Goal: Information Seeking & Learning: Learn about a topic

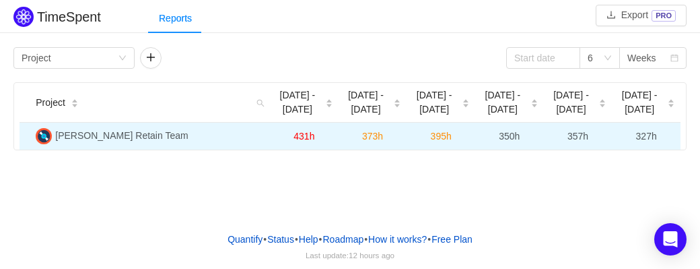
click at [89, 135] on span "[PERSON_NAME] Retain Team" at bounding box center [121, 135] width 133 height 11
click at [205, 129] on td "[PERSON_NAME] Retain Team" at bounding box center [150, 136] width 240 height 27
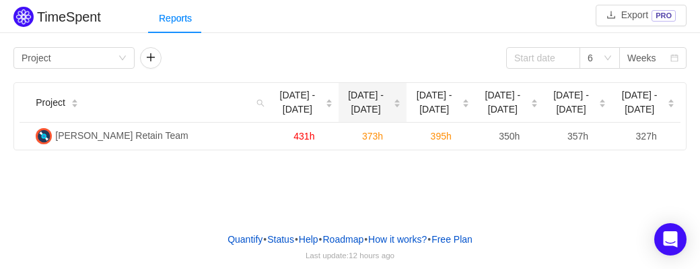
click at [347, 98] on span "[DATE] - [DATE]" at bounding box center [366, 102] width 44 height 28
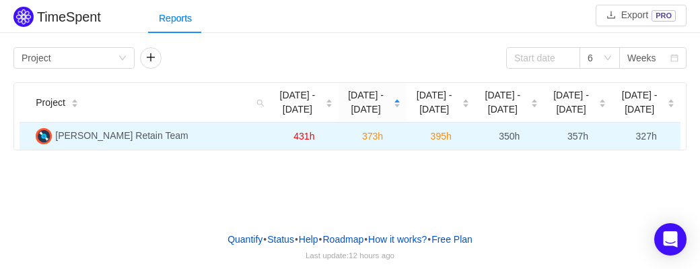
click at [442, 146] on td "395h" at bounding box center [441, 136] width 69 height 27
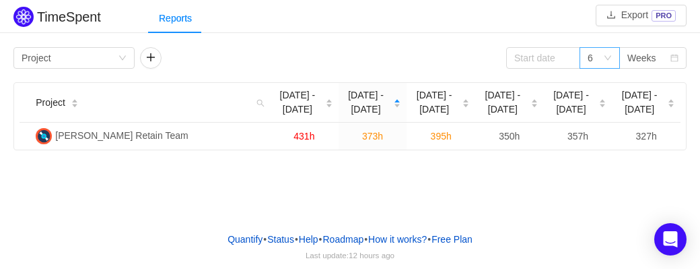
click at [606, 57] on icon "icon: down" at bounding box center [608, 58] width 8 height 8
click at [601, 91] on li "3" at bounding box center [600, 84] width 40 height 22
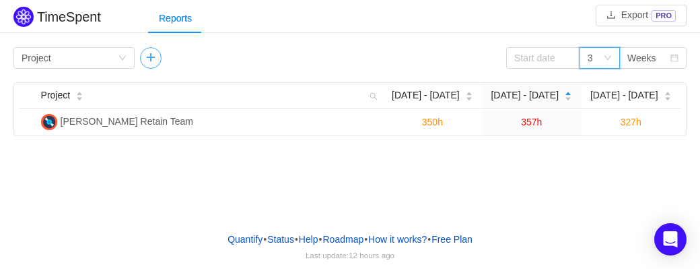
click at [144, 55] on button "button" at bounding box center [151, 58] width 22 height 22
click at [276, 55] on button "button" at bounding box center [272, 58] width 22 height 22
click at [158, 63] on button "button" at bounding box center [151, 58] width 22 height 22
click at [173, 71] on div "Group by Project Group by Person 3 Weeks Project Aug [DATE] - [DATE] - [DATE] -…" at bounding box center [349, 91] width 673 height 89
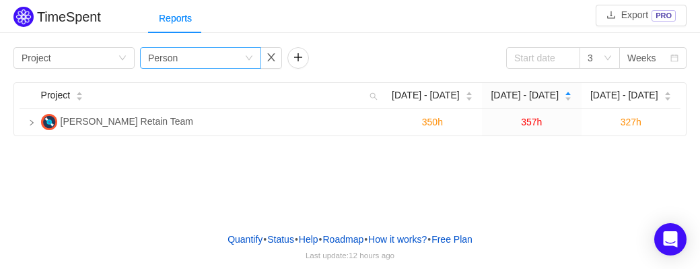
click at [176, 60] on div "Group by Person" at bounding box center [196, 58] width 96 height 20
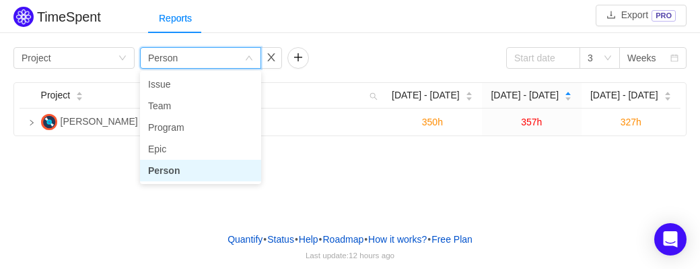
click at [175, 174] on li "Person" at bounding box center [200, 171] width 121 height 22
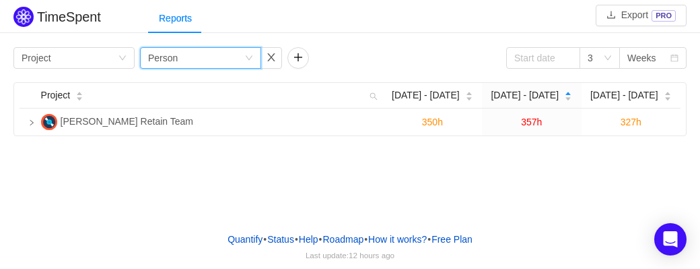
click at [241, 61] on div "Group by Person" at bounding box center [196, 58] width 96 height 20
click at [324, 48] on div "Group by Project Group by Person 3 Weeks" at bounding box center [349, 58] width 673 height 22
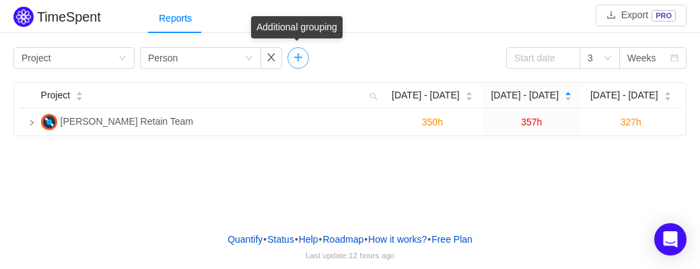
click at [304, 53] on button "button" at bounding box center [298, 58] width 22 height 22
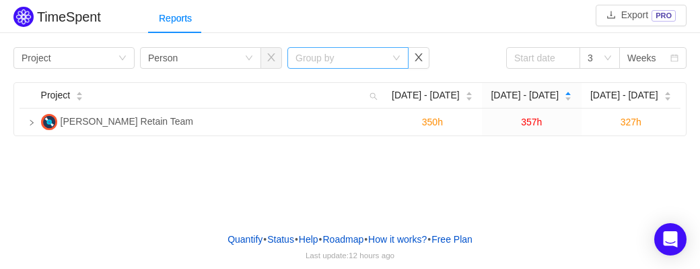
click at [318, 57] on div "Group by" at bounding box center [341, 57] width 90 height 13
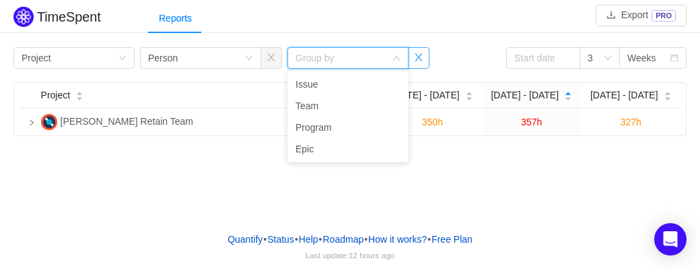
click at [421, 59] on button "button" at bounding box center [419, 58] width 22 height 22
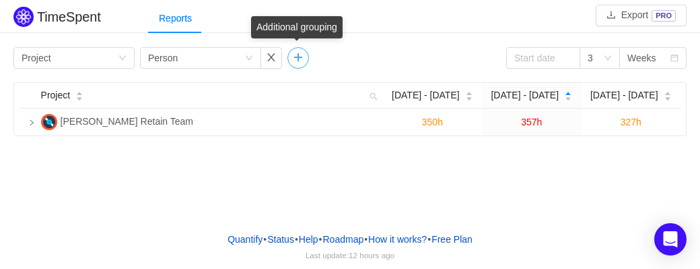
click at [296, 55] on button "button" at bounding box center [298, 58] width 22 height 22
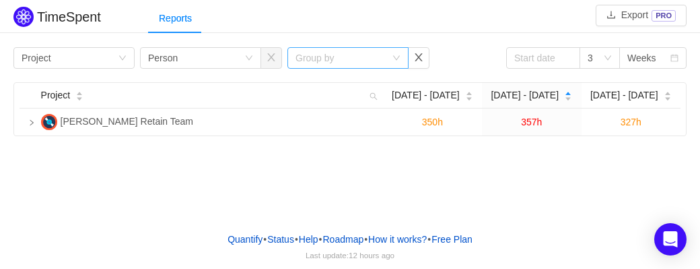
click at [375, 55] on div "Group by" at bounding box center [341, 57] width 90 height 13
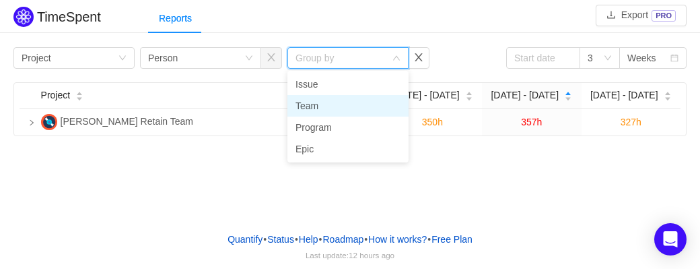
click at [320, 104] on li "Team" at bounding box center [347, 106] width 121 height 22
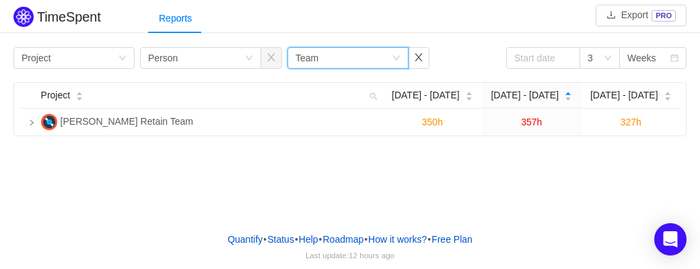
click at [452, 56] on div "Group by Project Group by Person Group by Team 3 Weeks" at bounding box center [349, 58] width 673 height 22
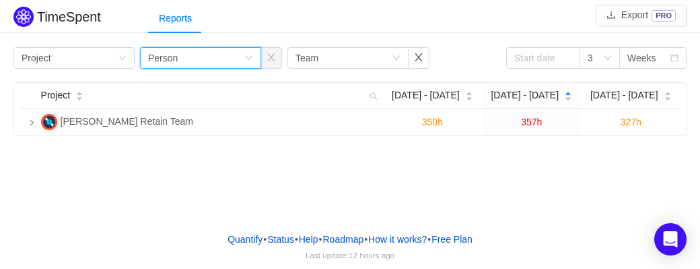
click at [197, 64] on div "Group by Person" at bounding box center [196, 58] width 96 height 20
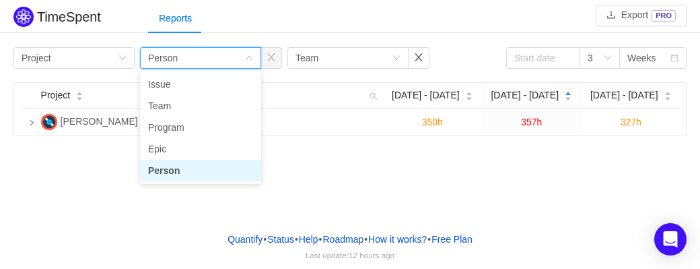
click at [245, 52] on div "Group by Person" at bounding box center [200, 58] width 121 height 22
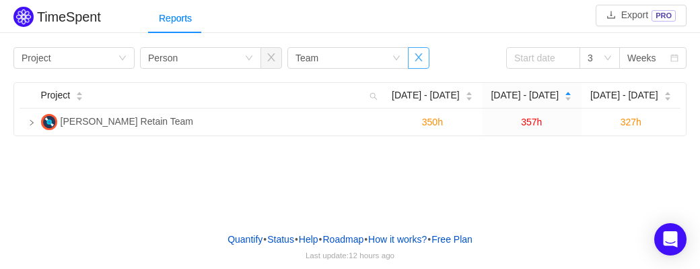
click at [417, 55] on button "button" at bounding box center [419, 58] width 22 height 22
click at [270, 60] on button "button" at bounding box center [272, 58] width 22 height 22
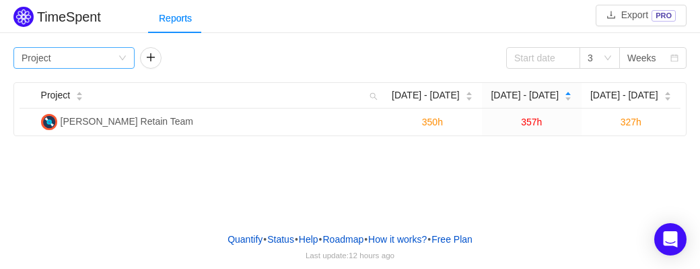
click at [103, 59] on div "Group by Project" at bounding box center [70, 58] width 96 height 20
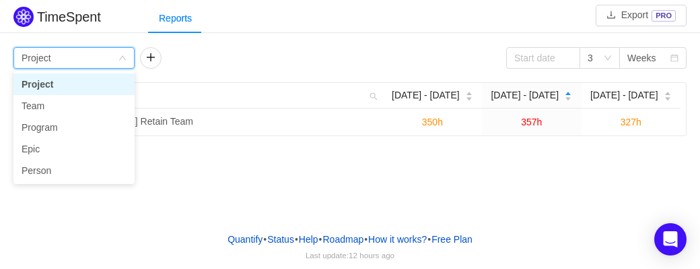
click at [182, 55] on div "Group by Project 3 Weeks" at bounding box center [349, 58] width 673 height 22
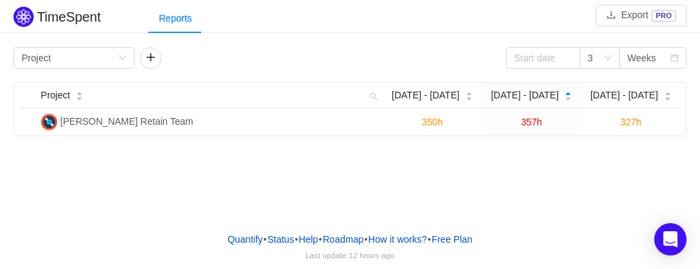
click at [179, 55] on div "Group by Project 3 Weeks" at bounding box center [349, 58] width 673 height 22
click at [109, 55] on div "Group by Project" at bounding box center [70, 58] width 96 height 20
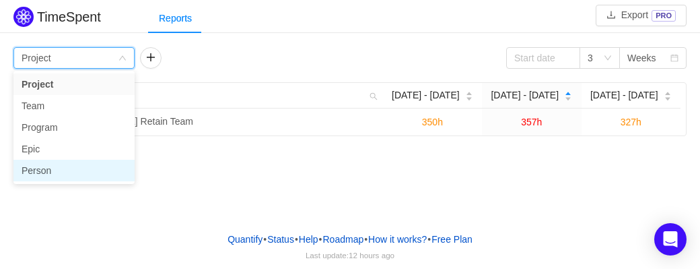
click at [46, 169] on li "Person" at bounding box center [73, 171] width 121 height 22
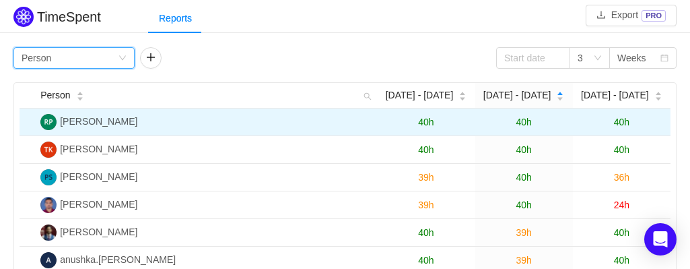
click at [526, 116] on span "40h" at bounding box center [523, 121] width 15 height 11
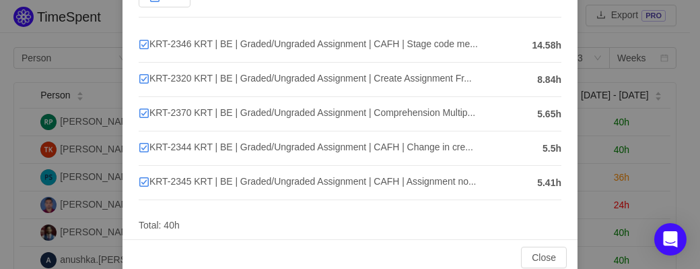
scroll to position [155, 0]
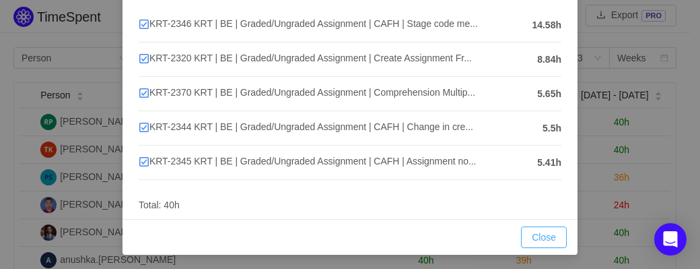
click at [528, 228] on button "Close" at bounding box center [544, 237] width 46 height 22
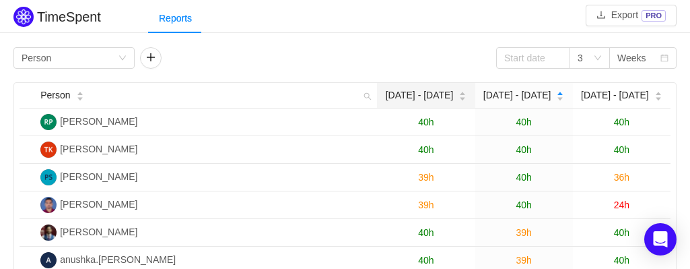
click at [430, 95] on span "[DATE] - [DATE]" at bounding box center [420, 95] width 68 height 14
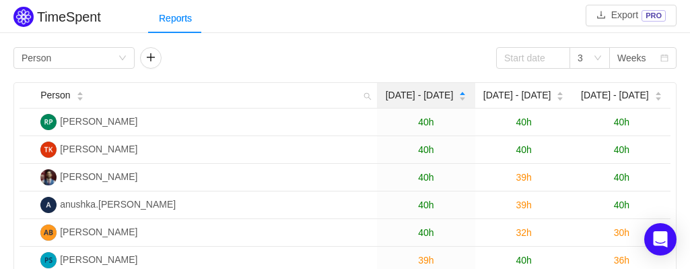
click at [430, 95] on span "[DATE] - [DATE]" at bounding box center [420, 95] width 68 height 14
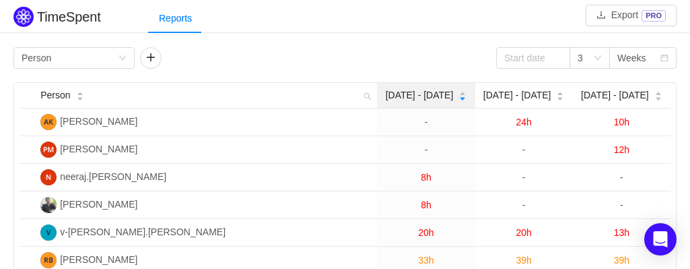
click at [421, 93] on span "[DATE] - [DATE]" at bounding box center [420, 95] width 68 height 14
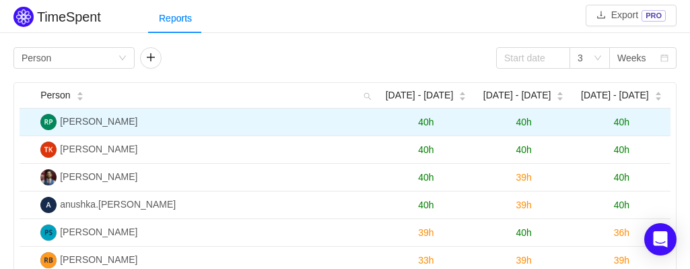
click at [425, 123] on span "40h" at bounding box center [425, 121] width 15 height 11
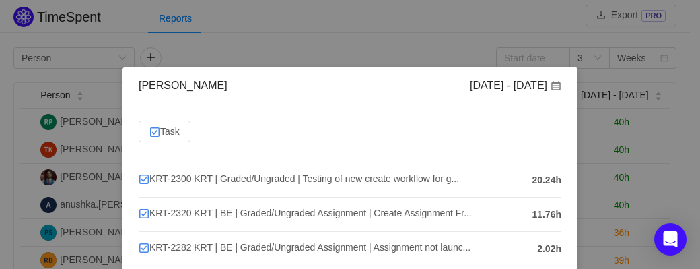
scroll to position [189, 0]
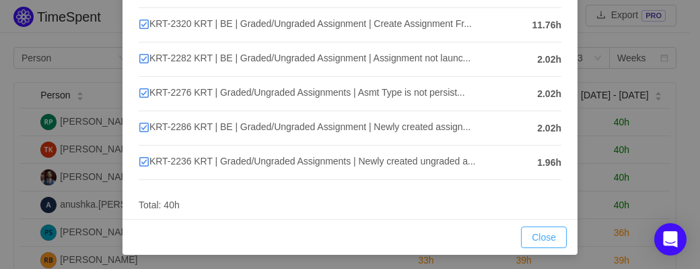
click at [529, 239] on button "Close" at bounding box center [544, 237] width 46 height 22
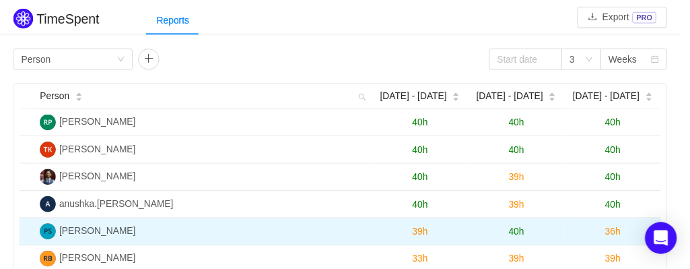
scroll to position [122, 0]
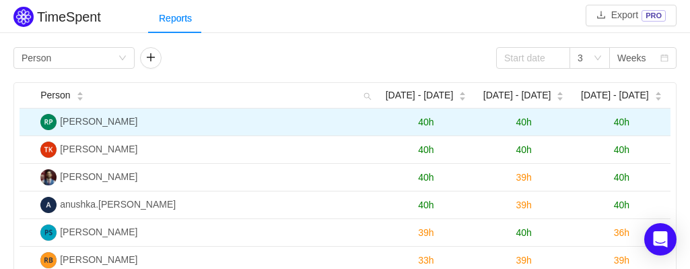
click at [621, 122] on span "40h" at bounding box center [621, 121] width 15 height 11
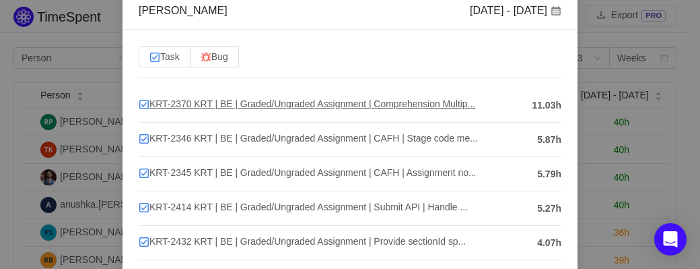
scroll to position [55, 0]
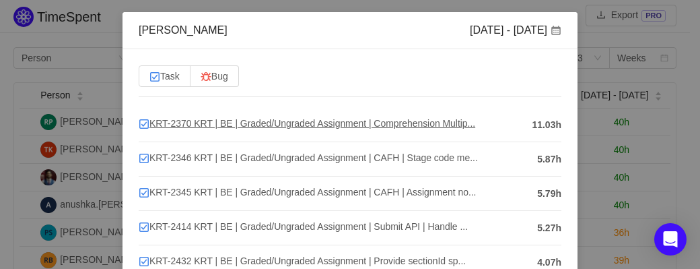
click at [419, 126] on span "KRT-2370 KRT | BE | Graded/Ungraded Assignment | Comprehension Multip..." at bounding box center [307, 123] width 337 height 11
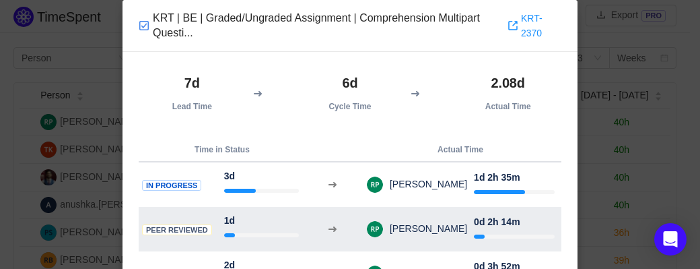
scroll to position [191, 0]
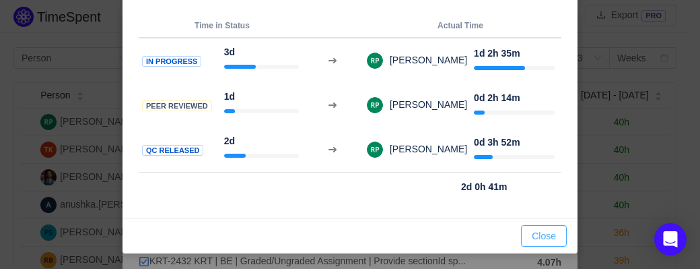
click at [536, 232] on button "Close" at bounding box center [544, 236] width 46 height 22
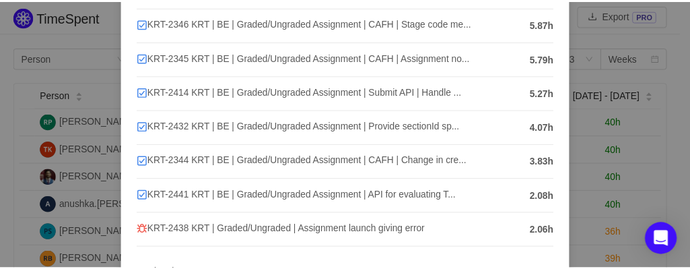
scroll to position [0, 0]
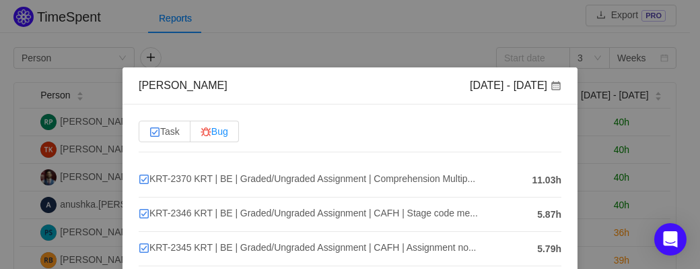
click at [214, 133] on span "Bug" at bounding box center [215, 131] width 28 height 11
click at [201, 135] on input "Bug" at bounding box center [201, 135] width 0 height 0
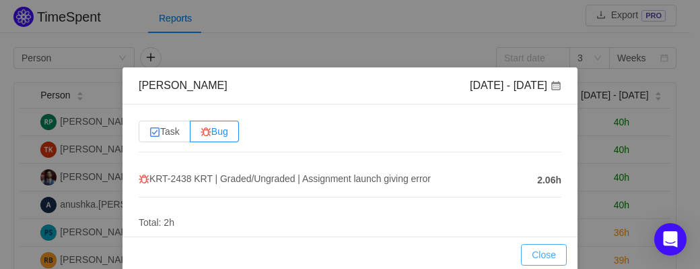
click at [537, 257] on button "Close" at bounding box center [544, 255] width 46 height 22
